Goal: Information Seeking & Learning: Learn about a topic

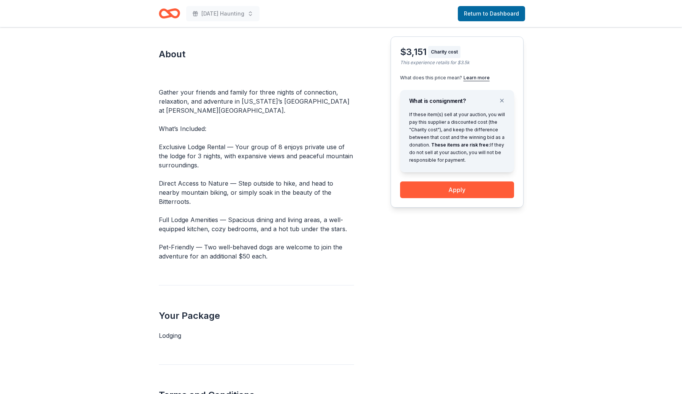
scroll to position [297, 0]
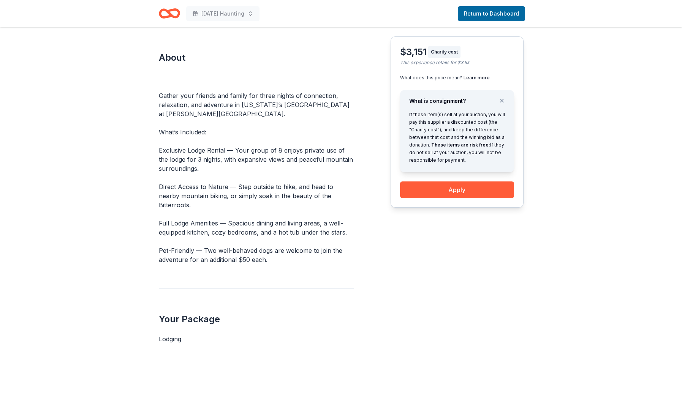
drag, startPoint x: 174, startPoint y: 87, endPoint x: 146, endPoint y: 62, distance: 37.1
click at [146, 62] on div "Back to ABC Food 3 night package for 8 at Downing Mountain Lodge 8 guests • 3 n…" at bounding box center [341, 269] width 682 height 1079
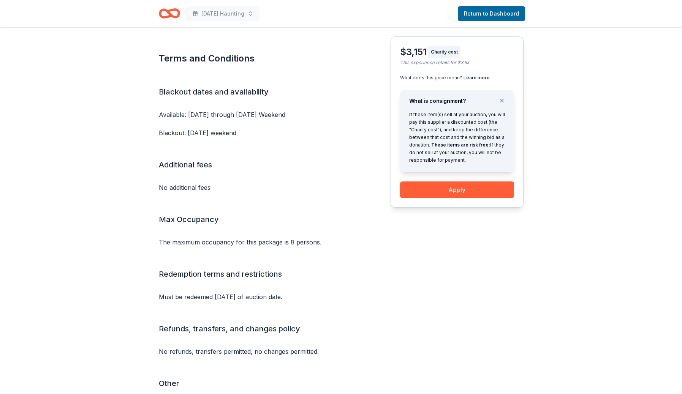
scroll to position [695, 0]
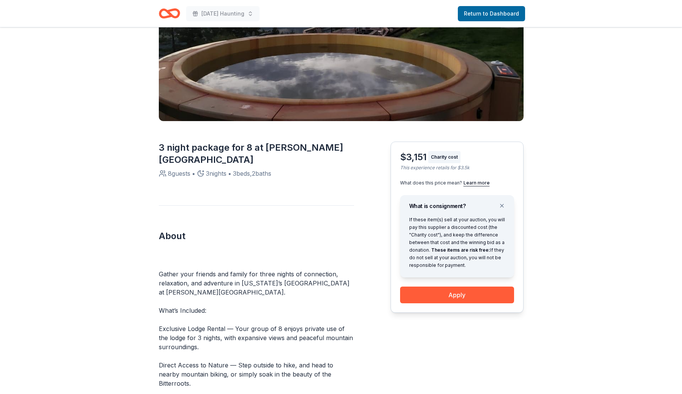
scroll to position [0, 0]
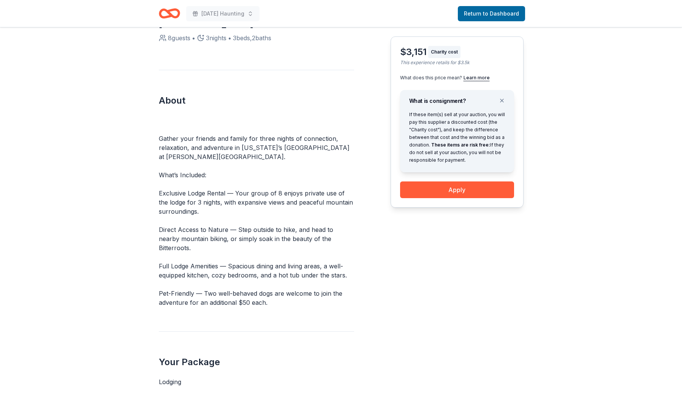
scroll to position [265, 0]
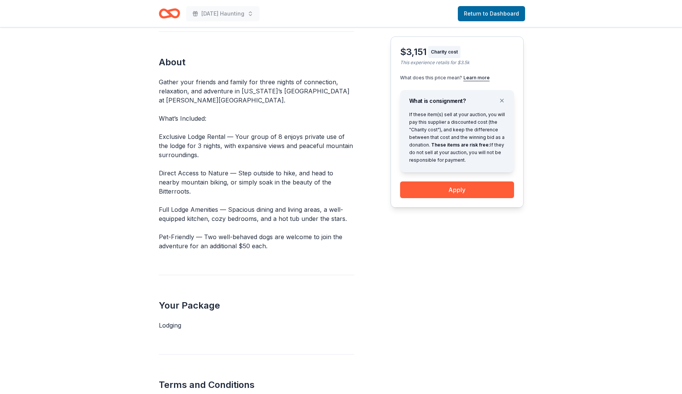
scroll to position [327, 0]
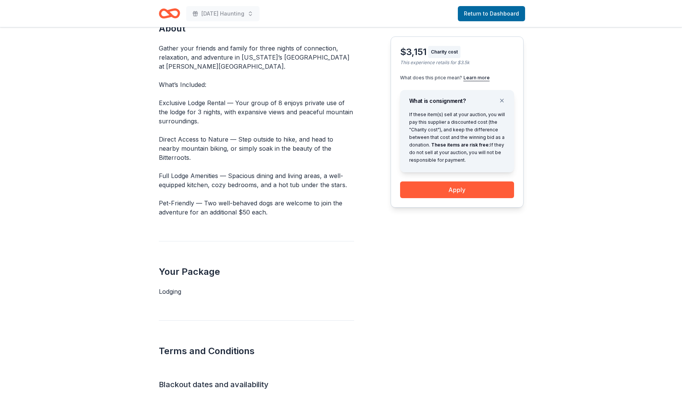
click at [630, 98] on div "Back to ABC Food 3 night package for 8 at [PERSON_NAME][GEOGRAPHIC_DATA] 8 gues…" at bounding box center [341, 231] width 682 height 1061
click at [253, 182] on div "Gather your friends and family for three nights of connection, relaxation, and …" at bounding box center [256, 130] width 195 height 173
